Goal: Task Accomplishment & Management: Use online tool/utility

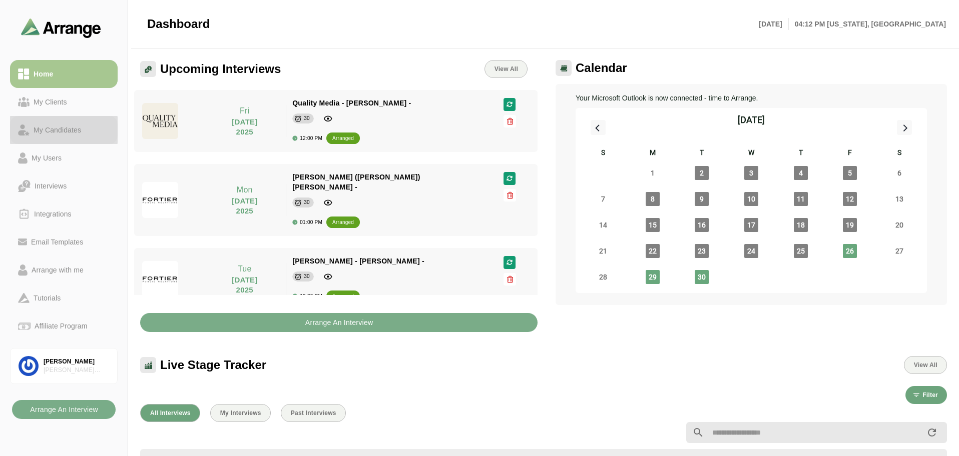
click at [60, 127] on div "My Candidates" at bounding box center [58, 130] width 56 height 12
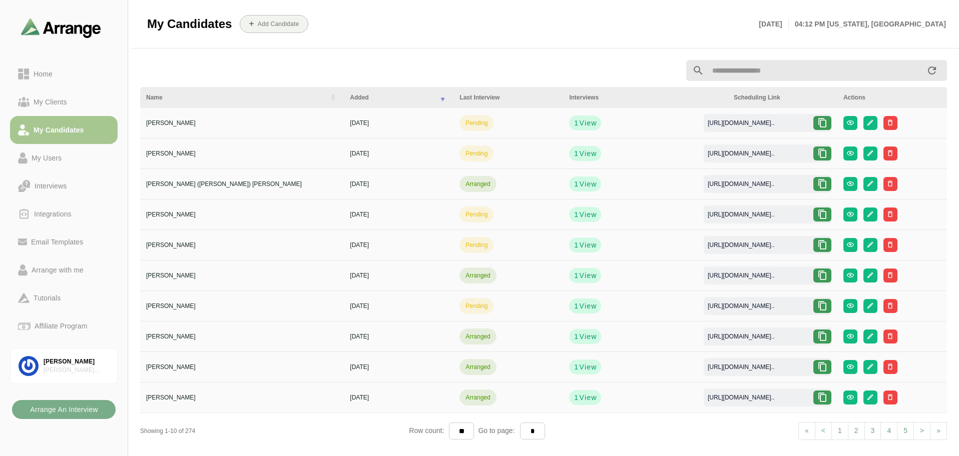
click at [731, 72] on input "text" at bounding box center [815, 70] width 222 height 21
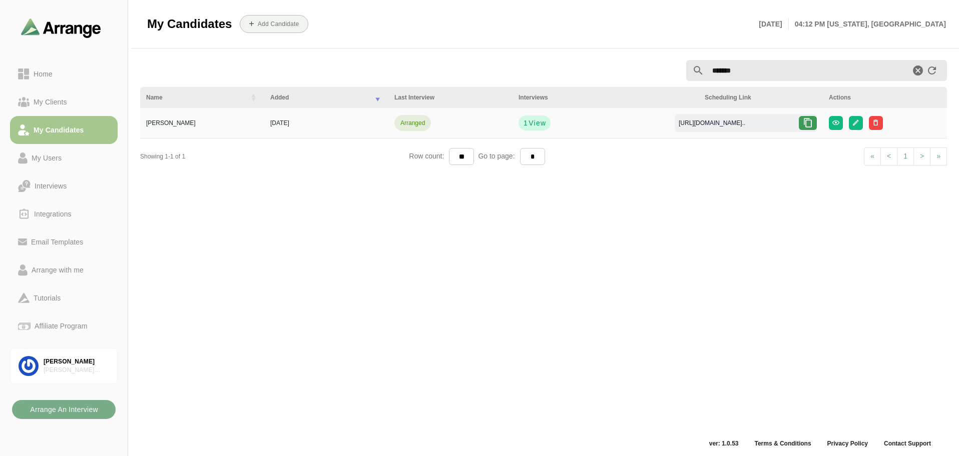
type input "******"
click at [806, 125] on icon at bounding box center [808, 123] width 10 height 10
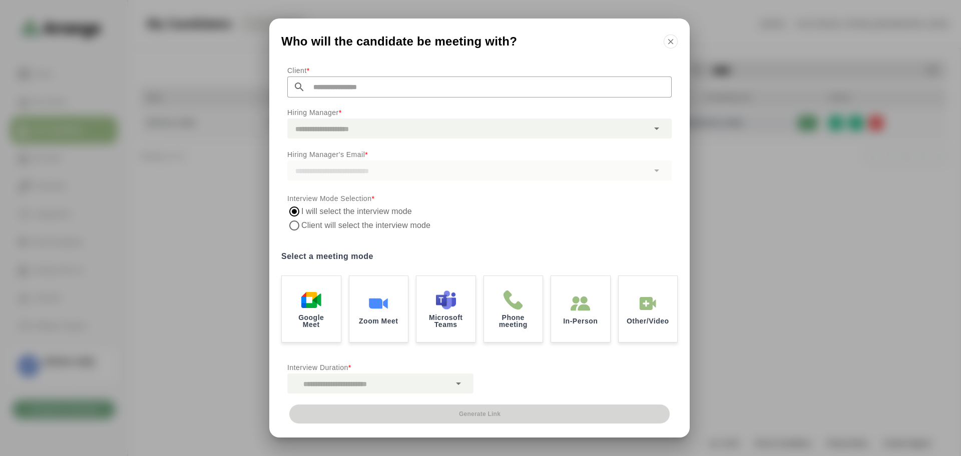
click at [360, 86] on input "text" at bounding box center [488, 87] width 366 height 21
click at [364, 110] on li "Quality Media" at bounding box center [479, 109] width 383 height 21
type input "**********"
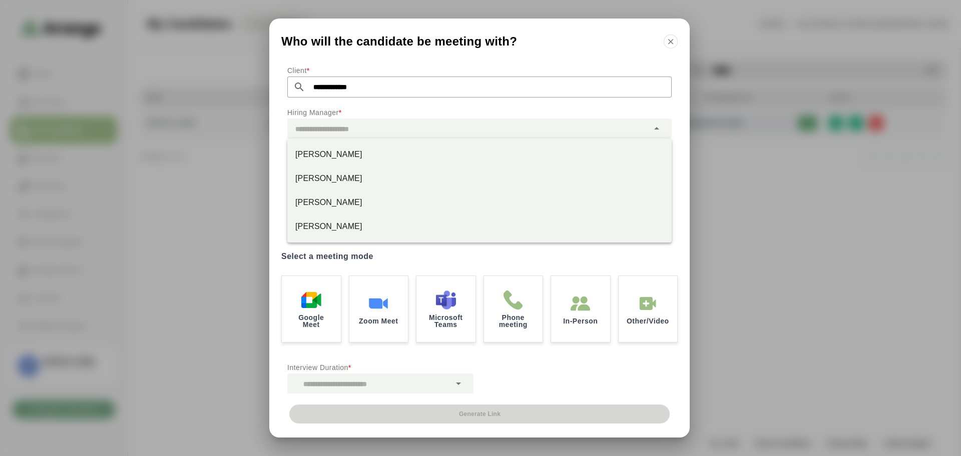
click at [364, 124] on div at bounding box center [467, 129] width 361 height 20
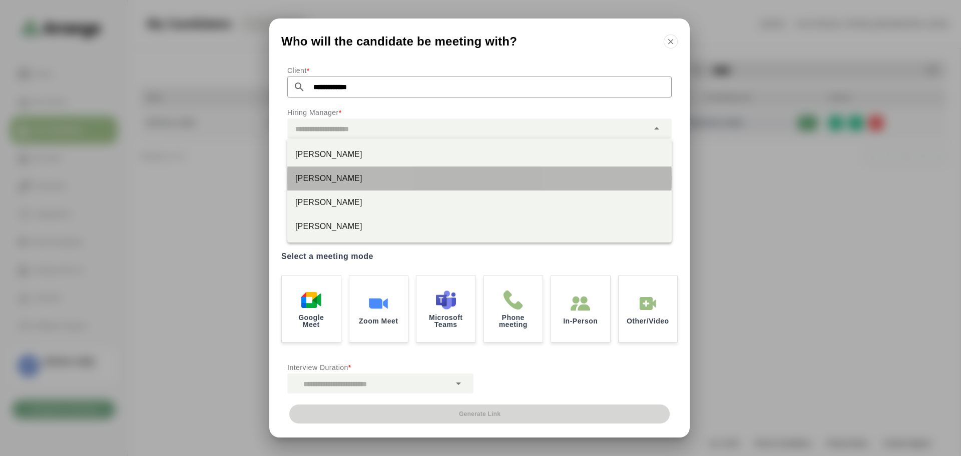
click at [358, 179] on div "[PERSON_NAME]" at bounding box center [479, 179] width 368 height 12
type input "********"
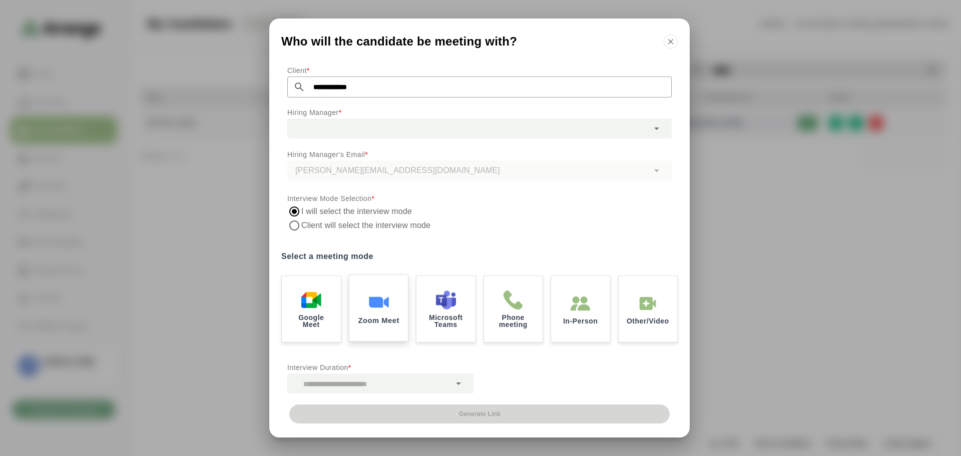
click at [392, 305] on div "Zoom Meet" at bounding box center [379, 309] width 62 height 70
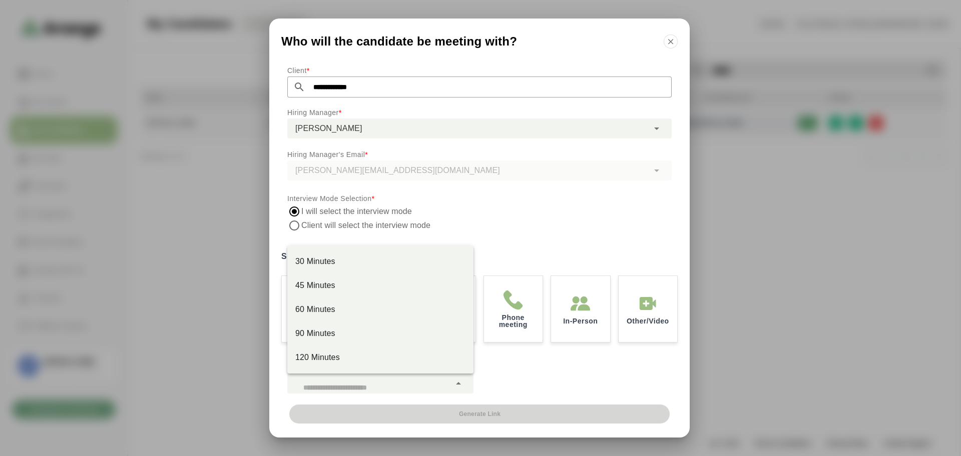
click at [393, 389] on div at bounding box center [368, 384] width 163 height 20
click at [349, 264] on div "30 Minutes" at bounding box center [380, 262] width 170 height 12
type input "**"
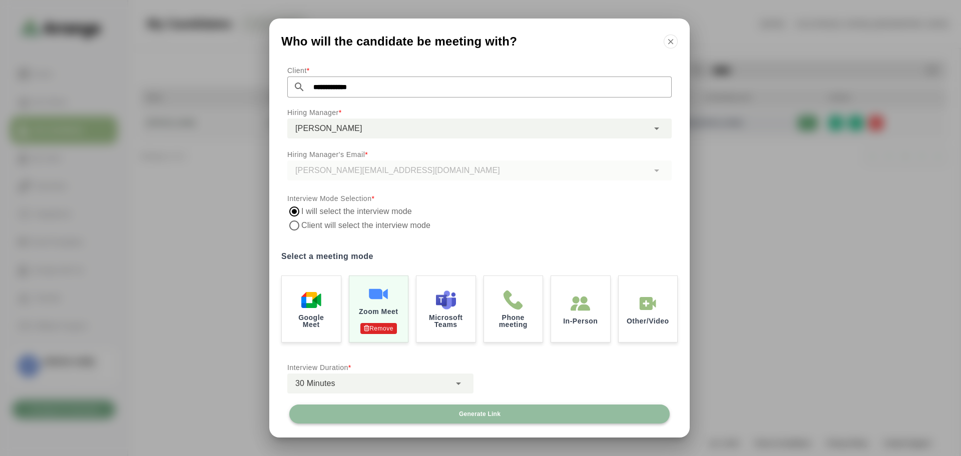
click at [480, 415] on span "Generate Link" at bounding box center [479, 414] width 42 height 8
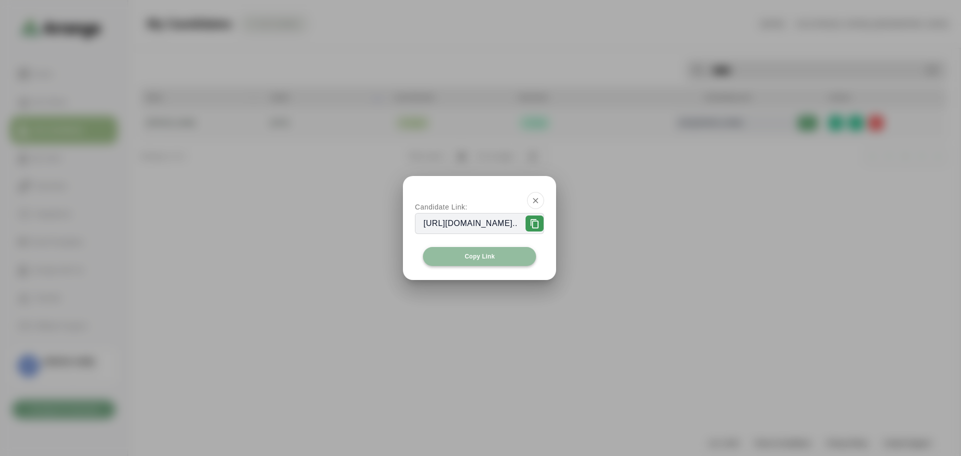
click at [476, 262] on button "Copy Link" at bounding box center [479, 256] width 113 height 19
click at [468, 259] on span "Copy Link" at bounding box center [479, 257] width 31 height 8
click at [540, 203] on icon "button" at bounding box center [535, 200] width 9 height 9
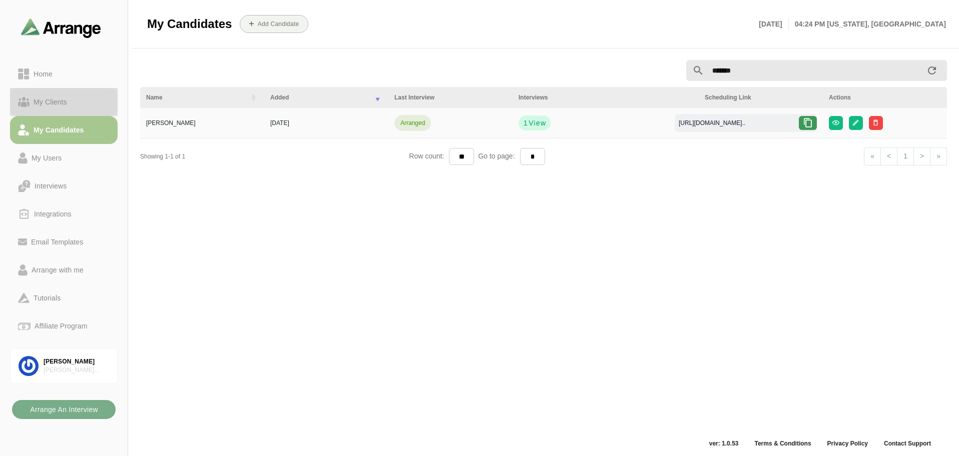
click at [69, 96] on div "My Clients" at bounding box center [51, 102] width 42 height 12
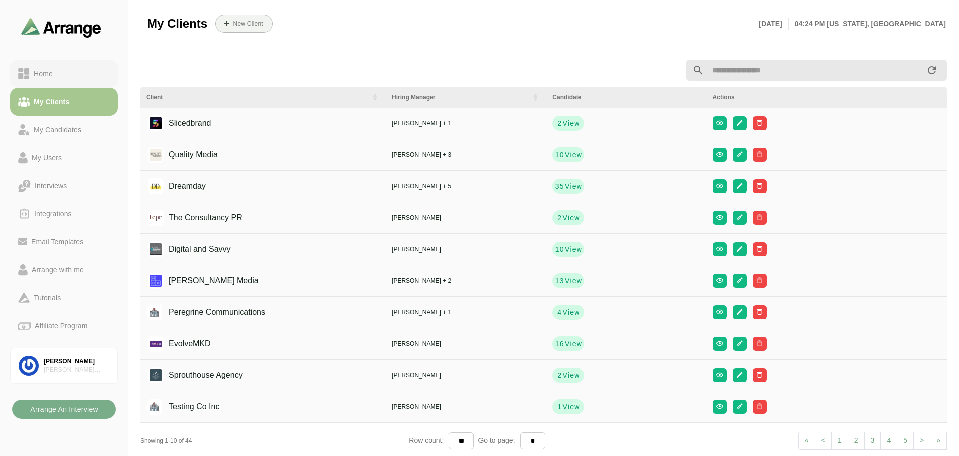
click at [67, 79] on div "Home" at bounding box center [64, 74] width 92 height 12
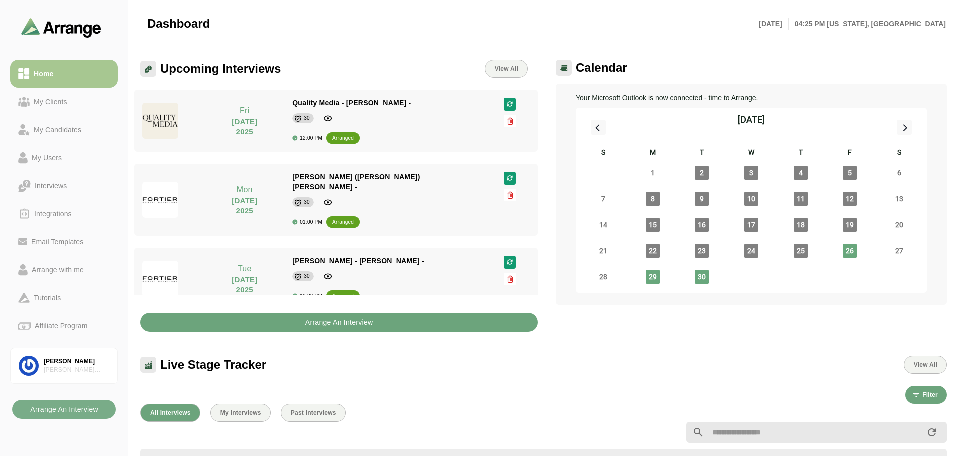
click at [307, 322] on b "Arrange An Interview" at bounding box center [339, 322] width 69 height 19
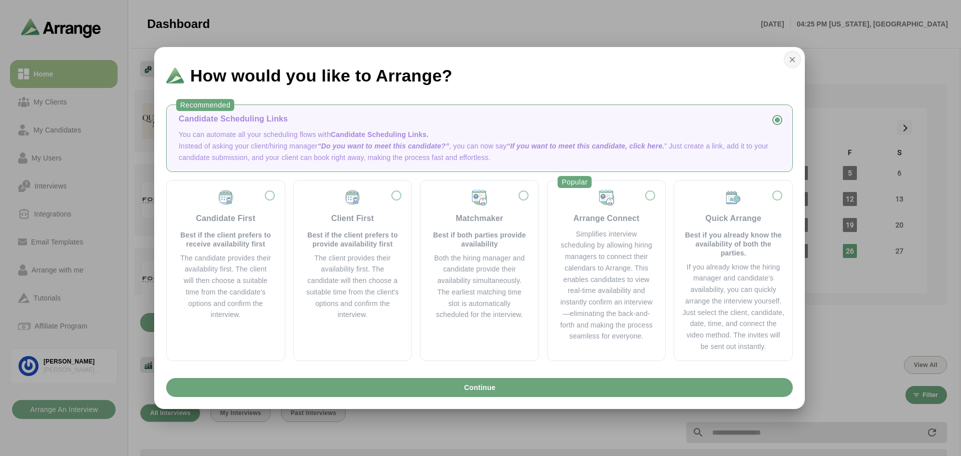
click at [797, 63] on button "button" at bounding box center [792, 59] width 17 height 17
